Goal: Information Seeking & Learning: Learn about a topic

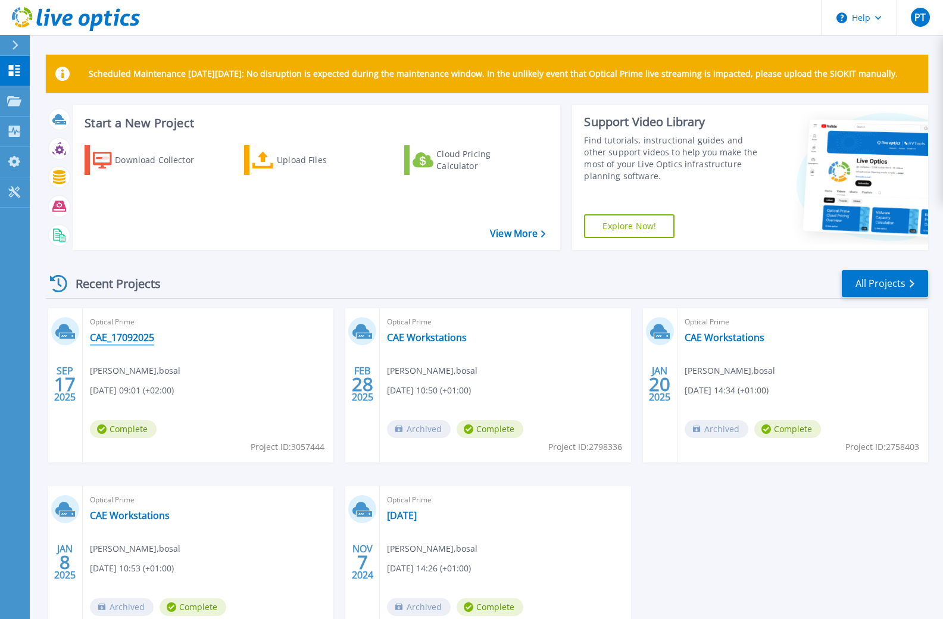
click at [145, 337] on link "CAE_17092025" at bounding box center [122, 337] width 64 height 12
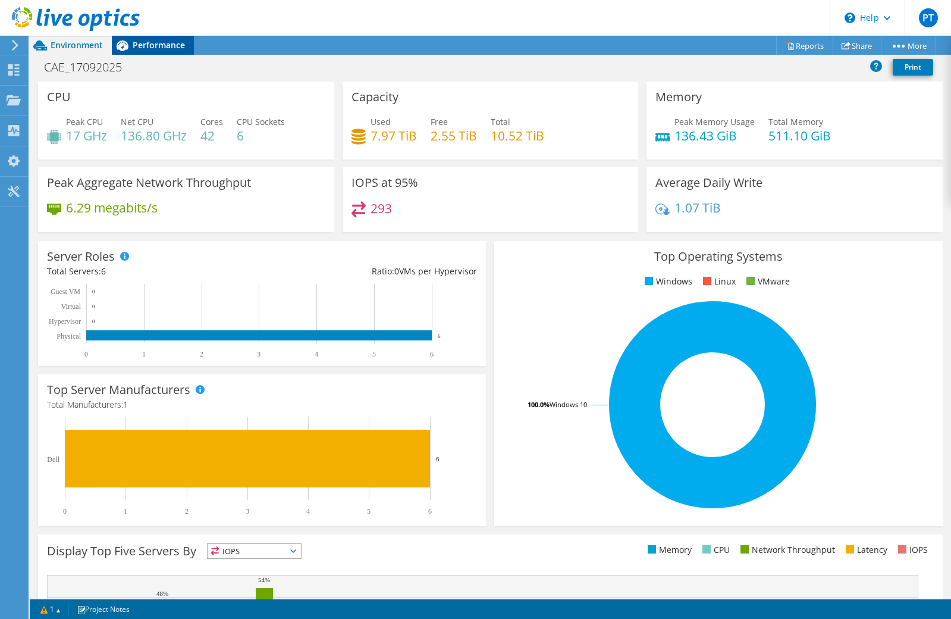
click at [159, 46] on span "Performance" at bounding box center [159, 44] width 52 height 11
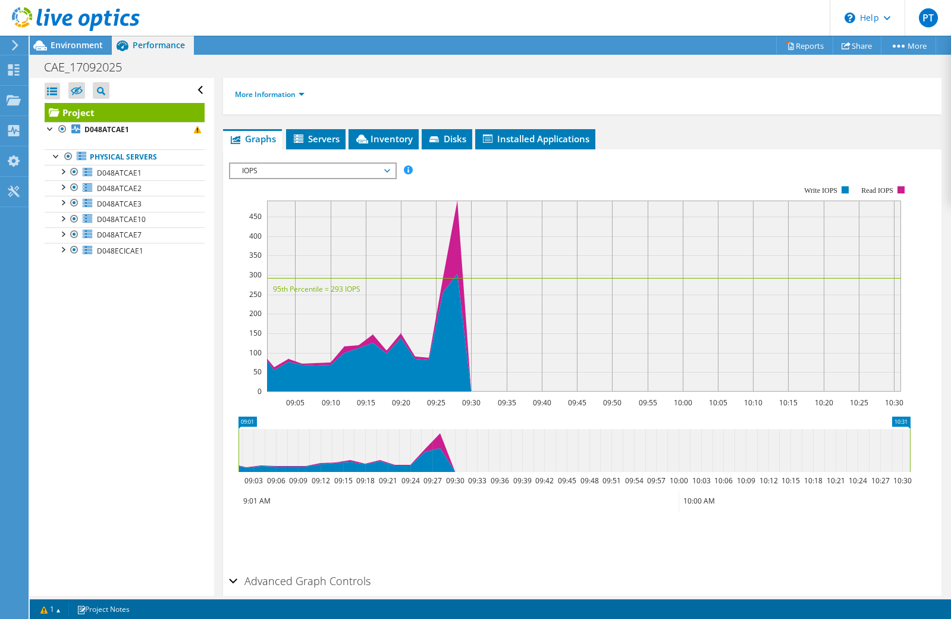
scroll to position [238, 0]
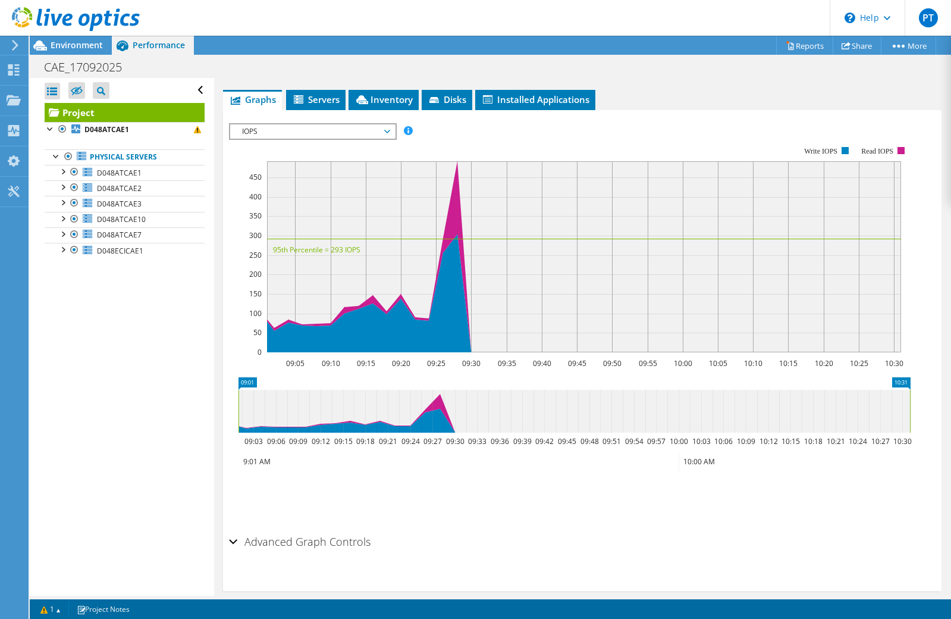
click at [386, 132] on span "IOPS" at bounding box center [312, 131] width 153 height 14
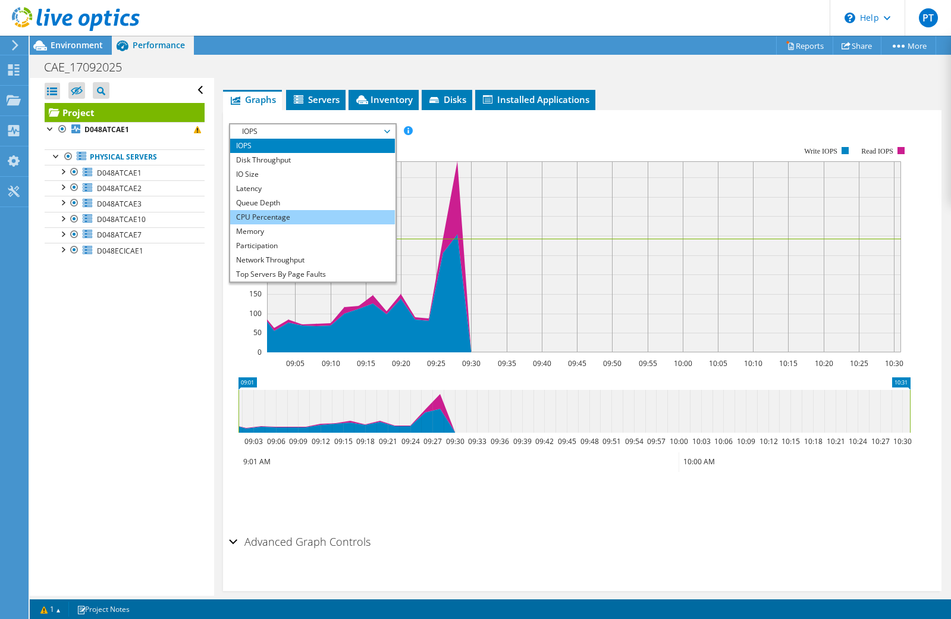
click at [317, 216] on li "CPU Percentage" at bounding box center [312, 217] width 165 height 14
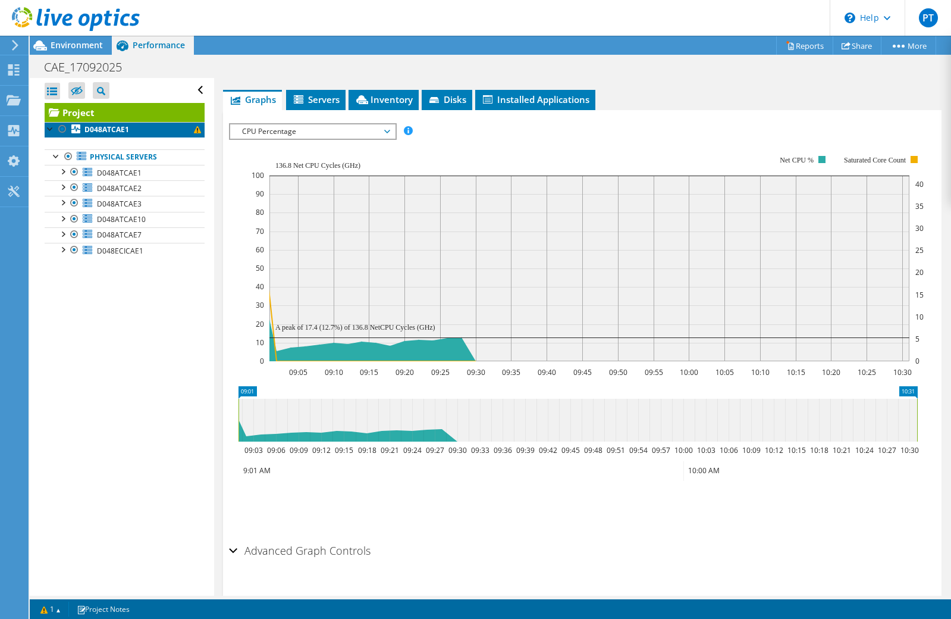
click at [136, 128] on link "D048ATCAE1" at bounding box center [125, 129] width 160 height 15
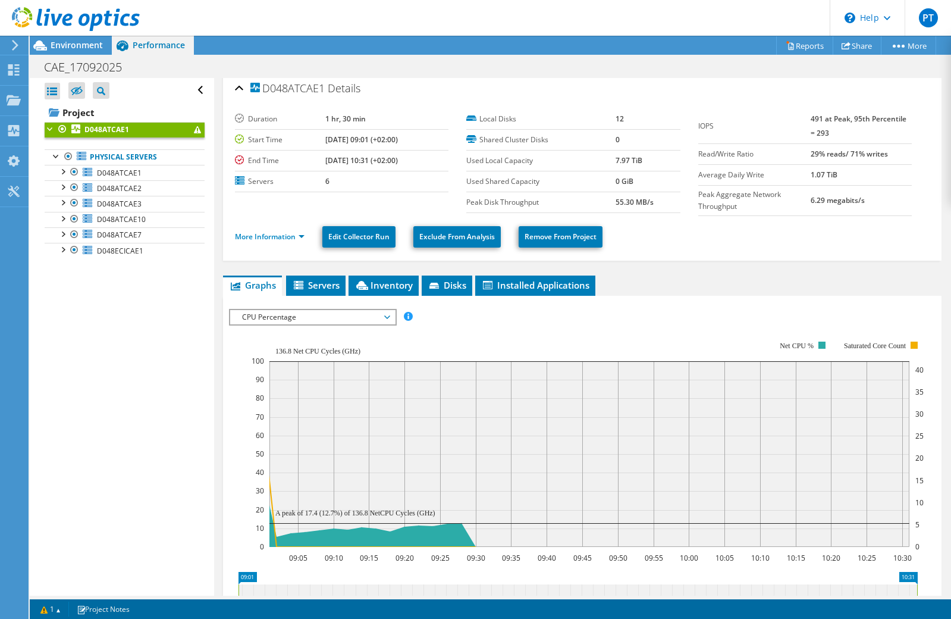
scroll to position [0, 0]
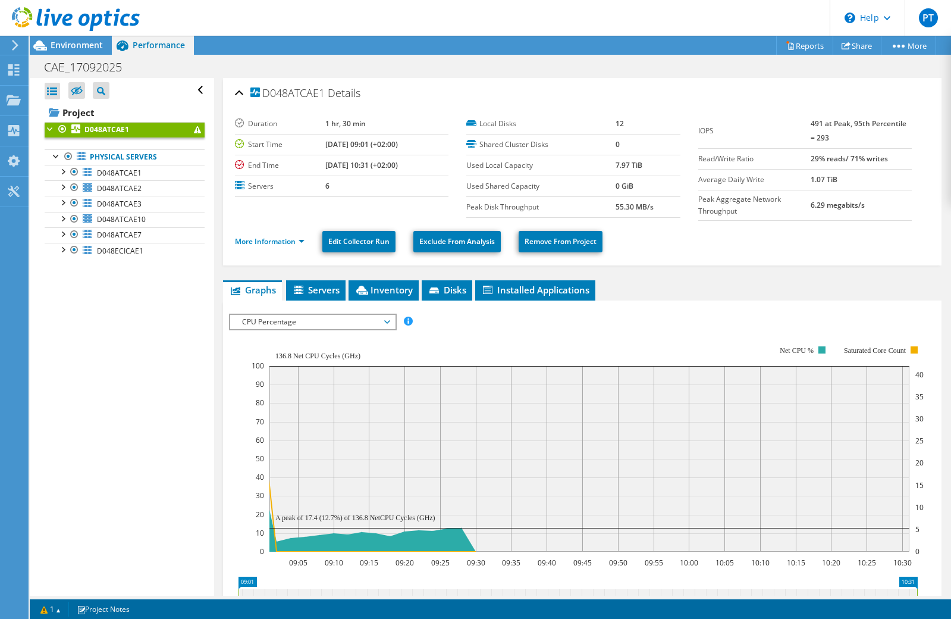
click at [194, 132] on span at bounding box center [197, 129] width 7 height 7
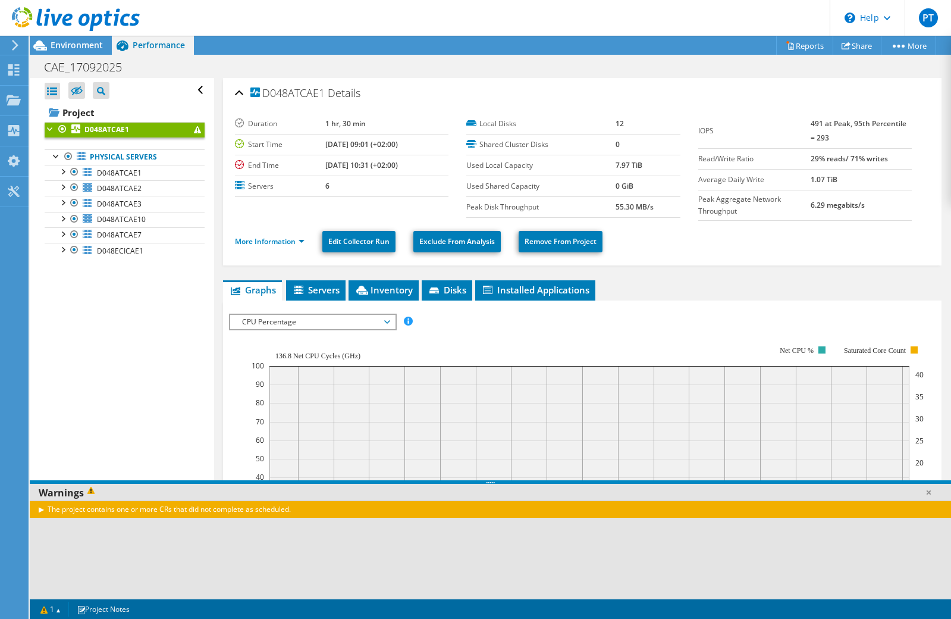
click at [194, 132] on span at bounding box center [197, 129] width 7 height 7
click at [73, 43] on span "Environment" at bounding box center [77, 44] width 52 height 11
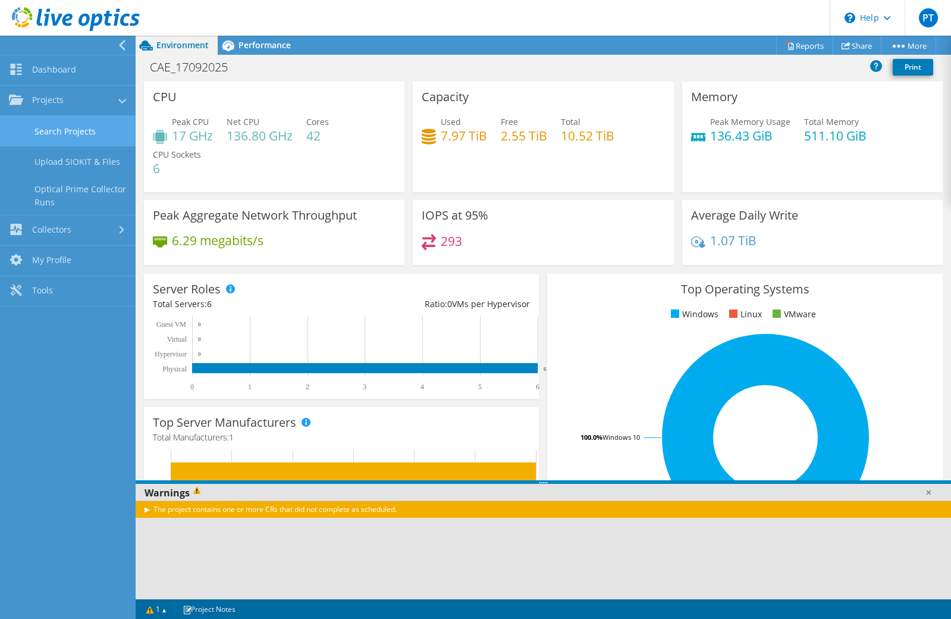
click at [79, 131] on link "Search Projects" at bounding box center [68, 131] width 136 height 30
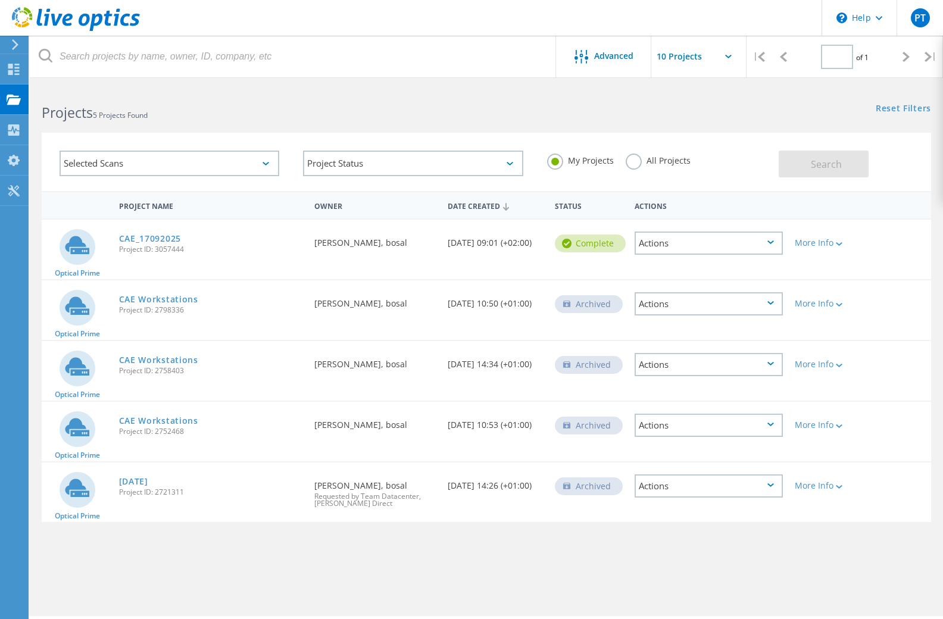
type input "1"
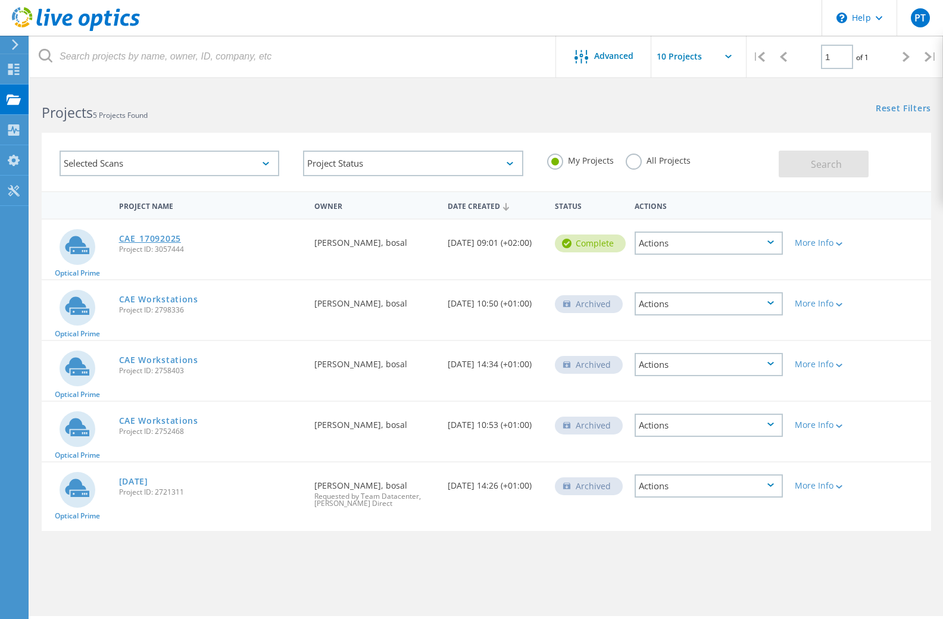
click at [163, 237] on link "CAE_17092025" at bounding box center [150, 238] width 62 height 8
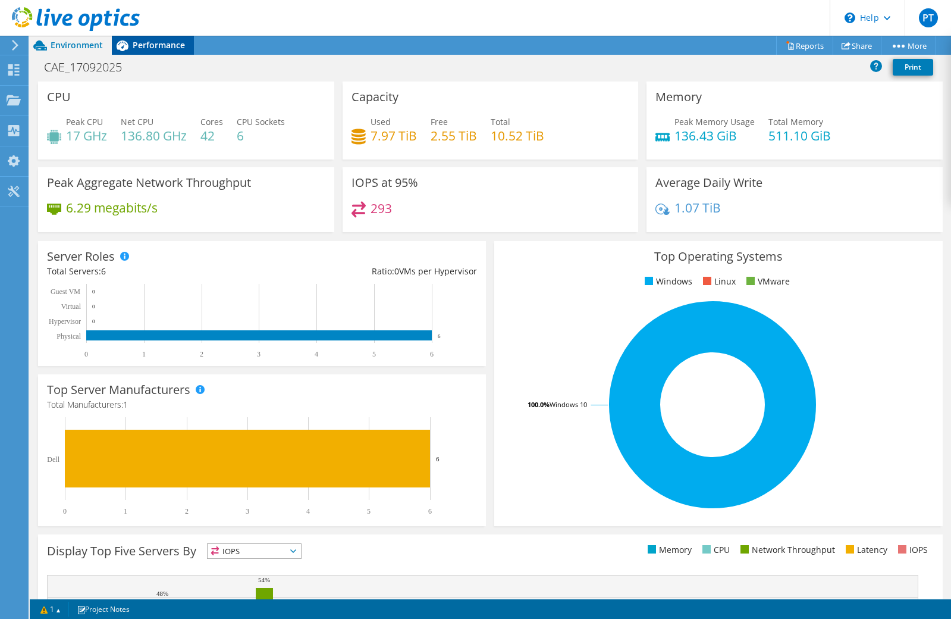
click at [164, 46] on span "Performance" at bounding box center [159, 44] width 52 height 11
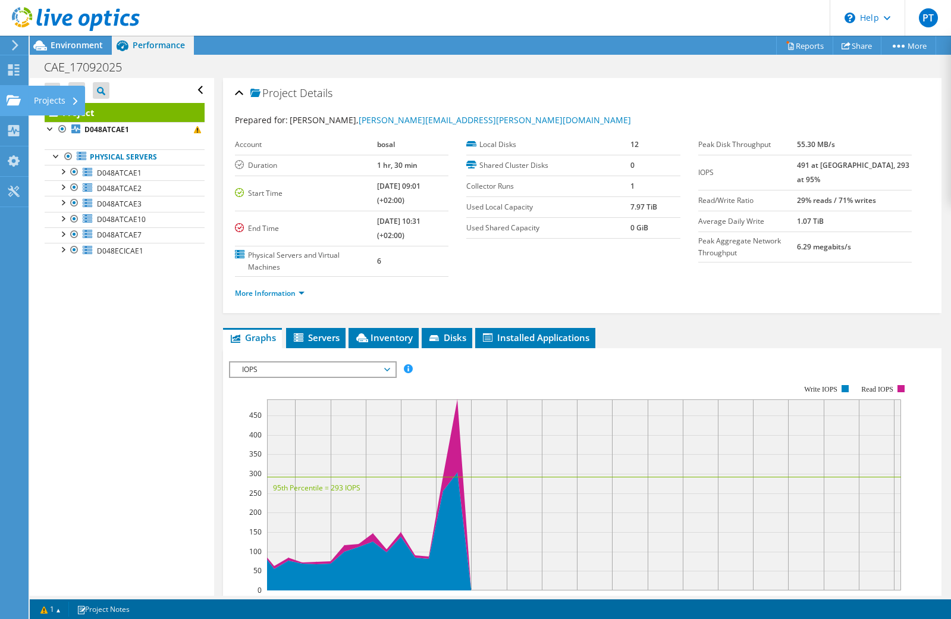
click at [11, 105] on icon at bounding box center [14, 100] width 14 height 11
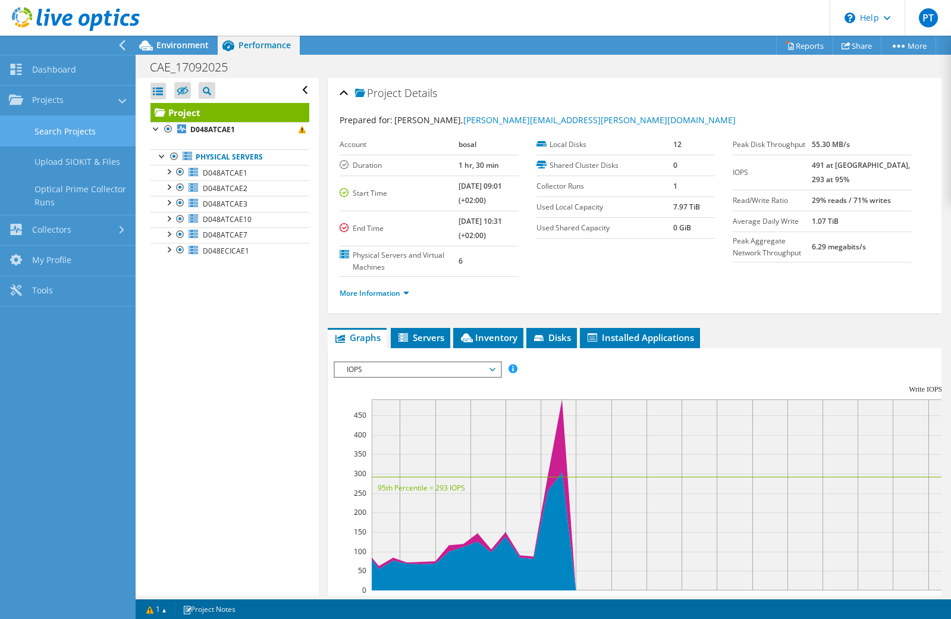
click at [69, 132] on link "Search Projects" at bounding box center [68, 131] width 136 height 30
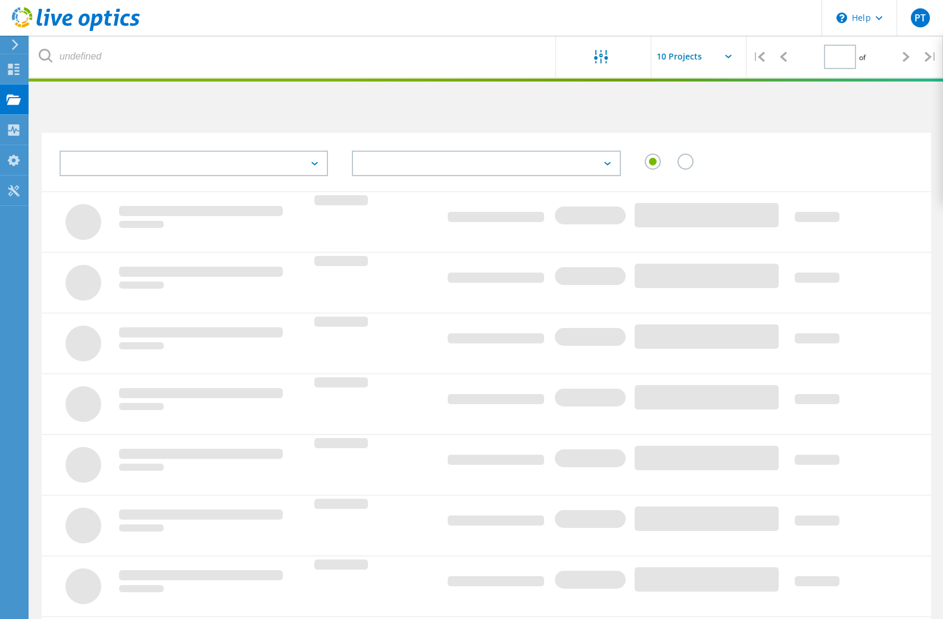
type input "1"
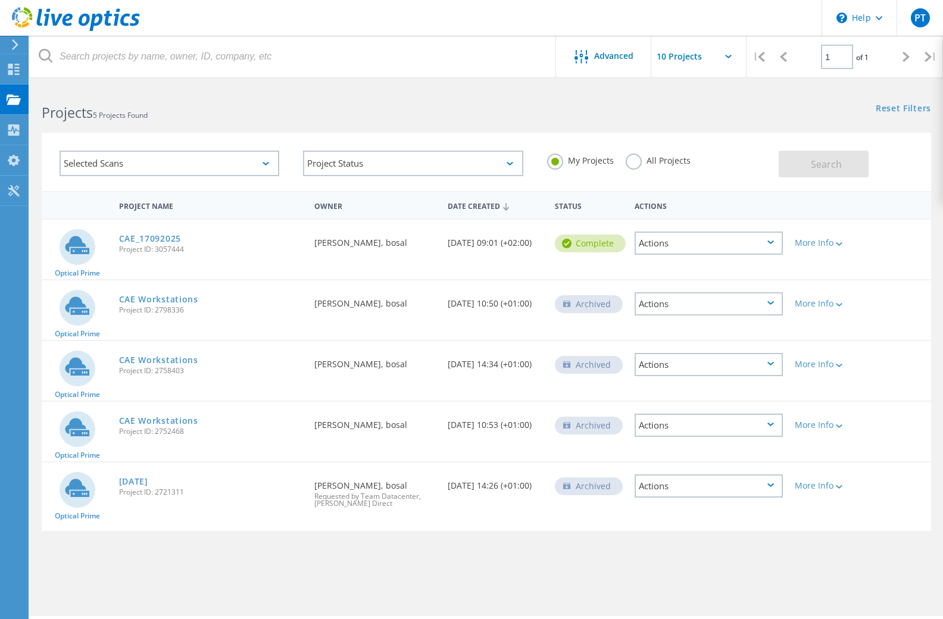
click at [772, 244] on icon at bounding box center [770, 242] width 7 height 4
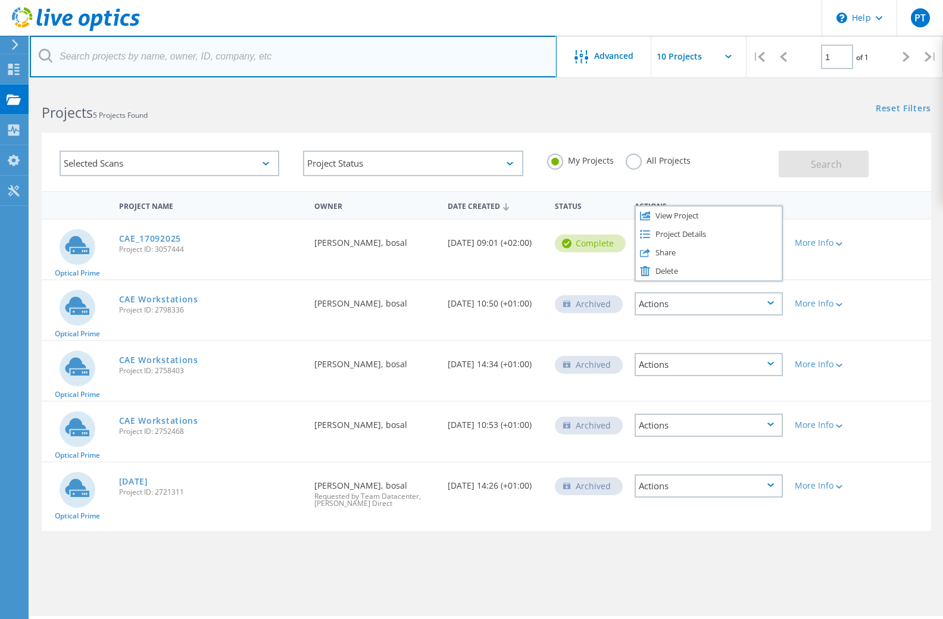
click at [399, 67] on input "text" at bounding box center [293, 57] width 527 height 42
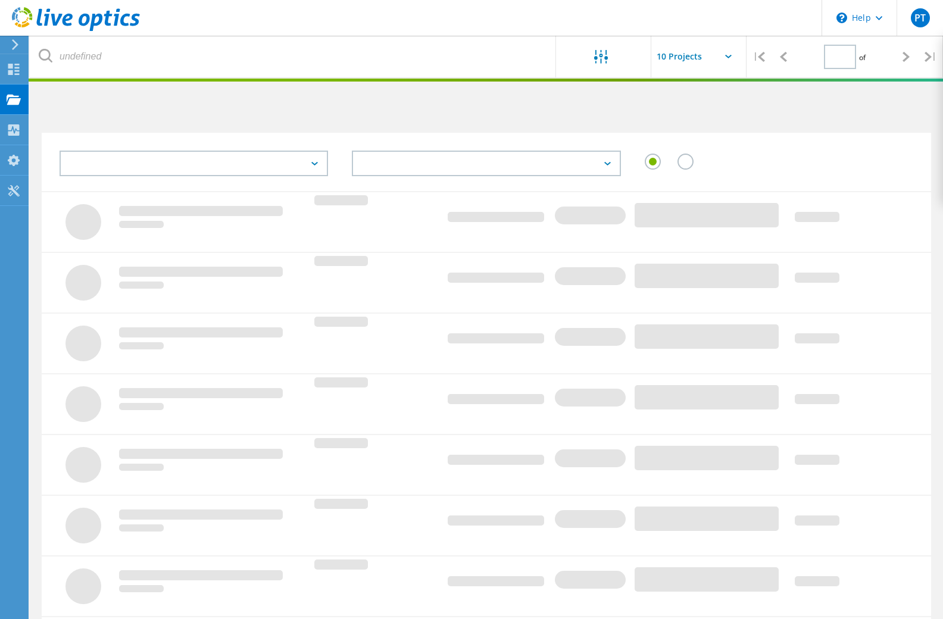
type input "1"
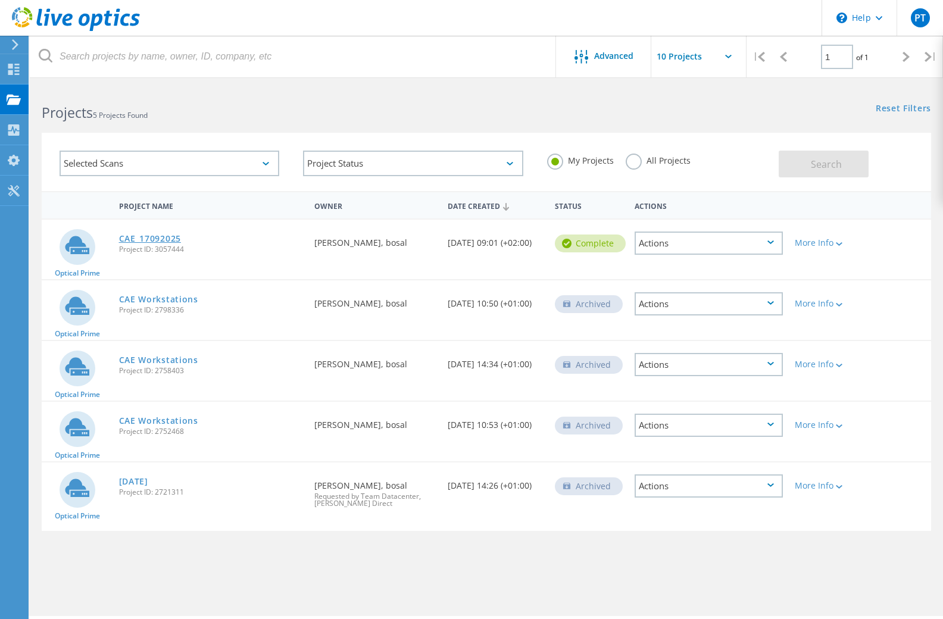
click at [155, 240] on link "CAE_17092025" at bounding box center [150, 238] width 62 height 8
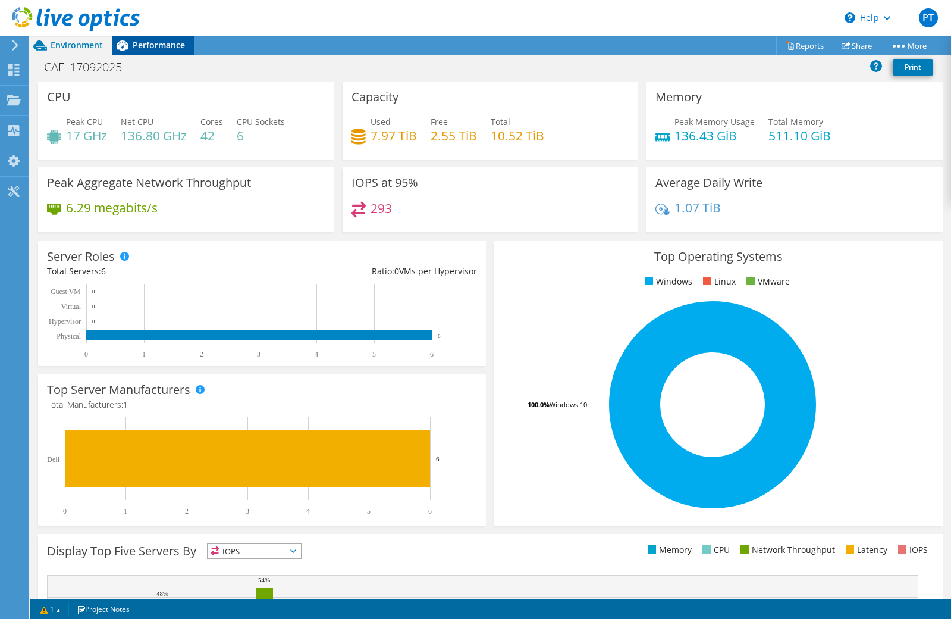
click at [164, 46] on span "Performance" at bounding box center [159, 44] width 52 height 11
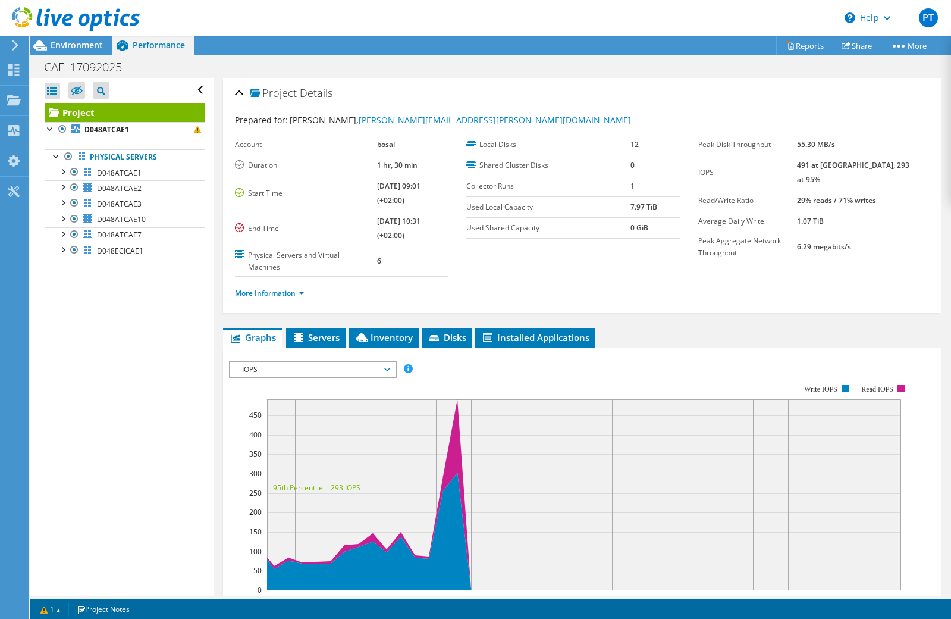
click at [273, 368] on span "IOPS" at bounding box center [312, 369] width 153 height 14
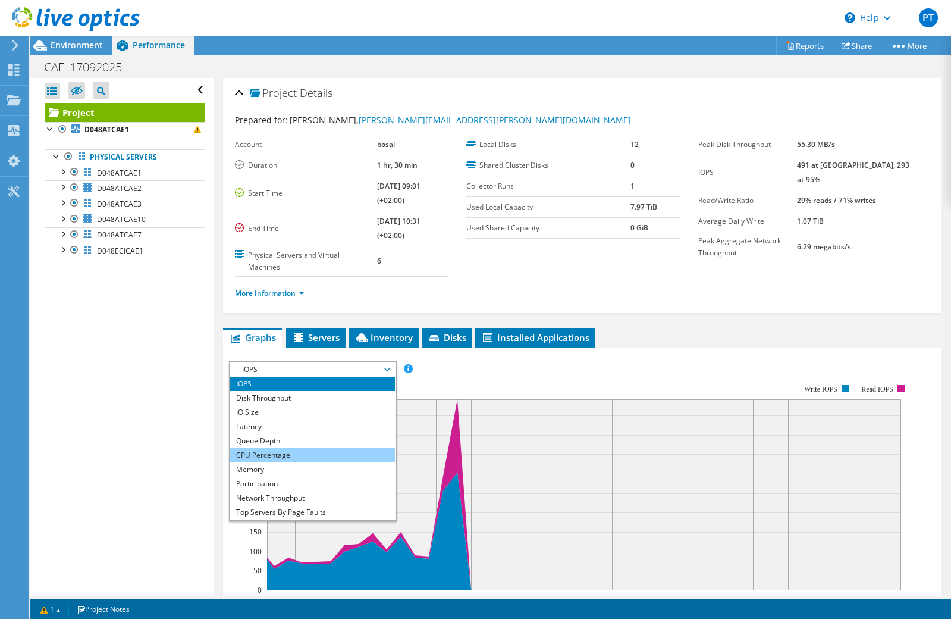
click at [259, 456] on li "CPU Percentage" at bounding box center [312, 455] width 165 height 14
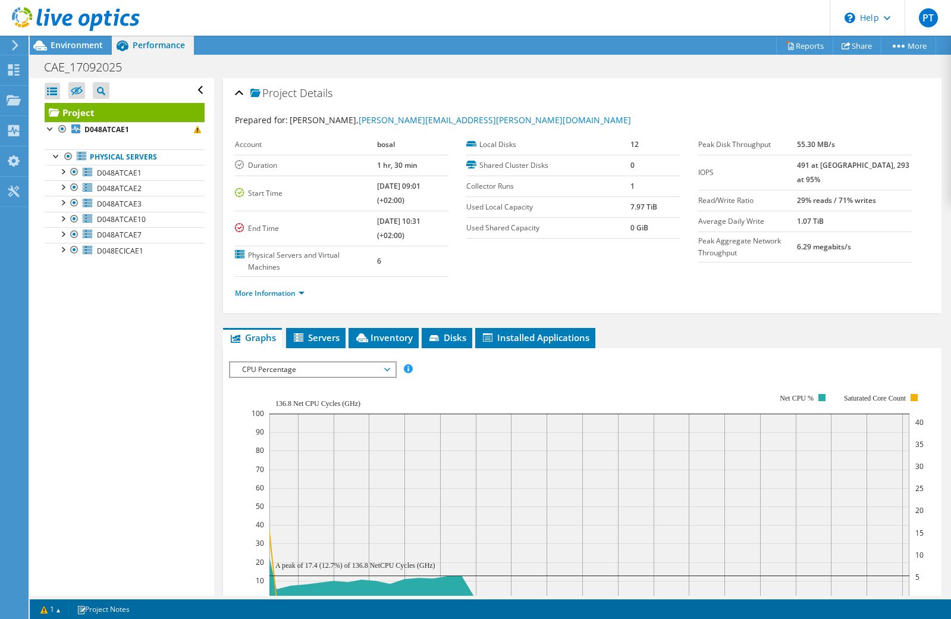
click at [292, 364] on span "CPU Percentage" at bounding box center [312, 369] width 153 height 14
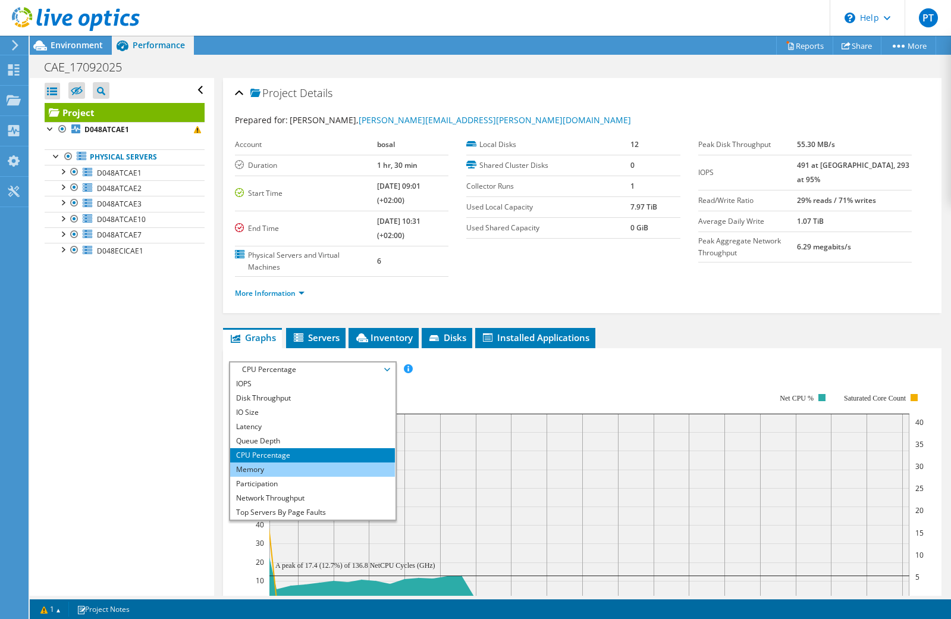
click at [281, 473] on li "Memory" at bounding box center [312, 469] width 165 height 14
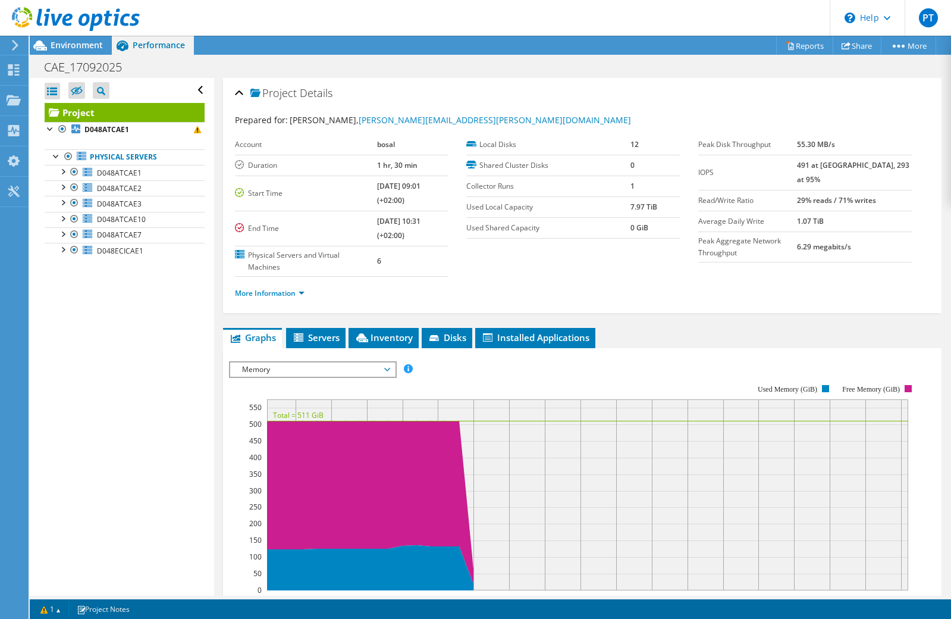
click at [294, 371] on span "Memory" at bounding box center [312, 369] width 153 height 14
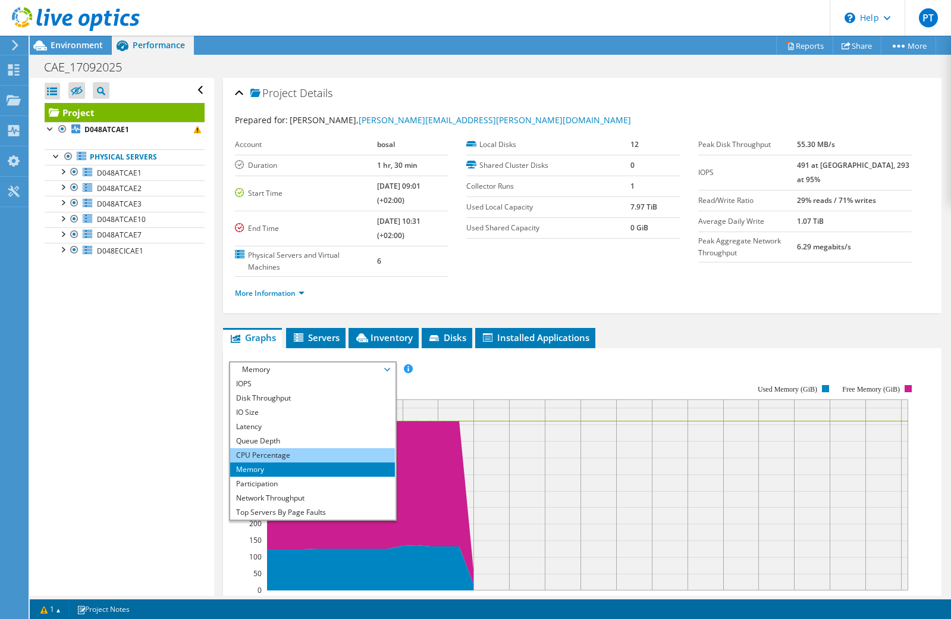
click at [273, 453] on li "CPU Percentage" at bounding box center [312, 455] width 165 height 14
